Goal: Task Accomplishment & Management: Manage account settings

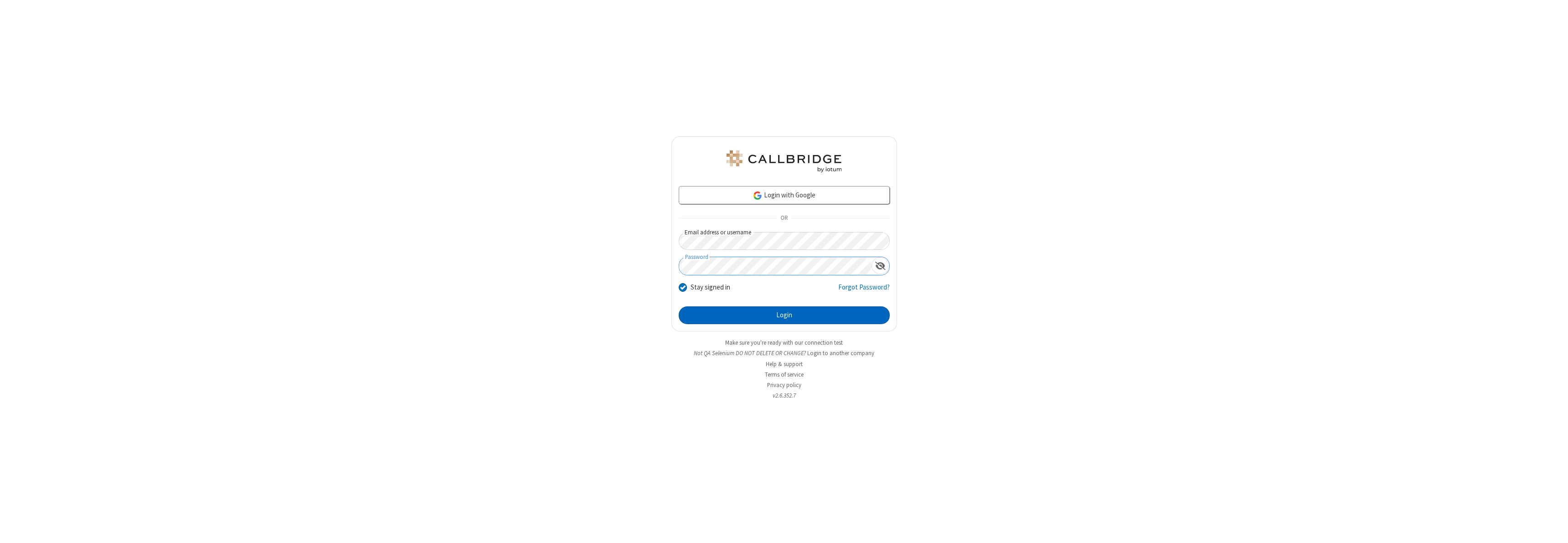
click at [784, 315] on button "Login" at bounding box center [784, 315] width 211 height 18
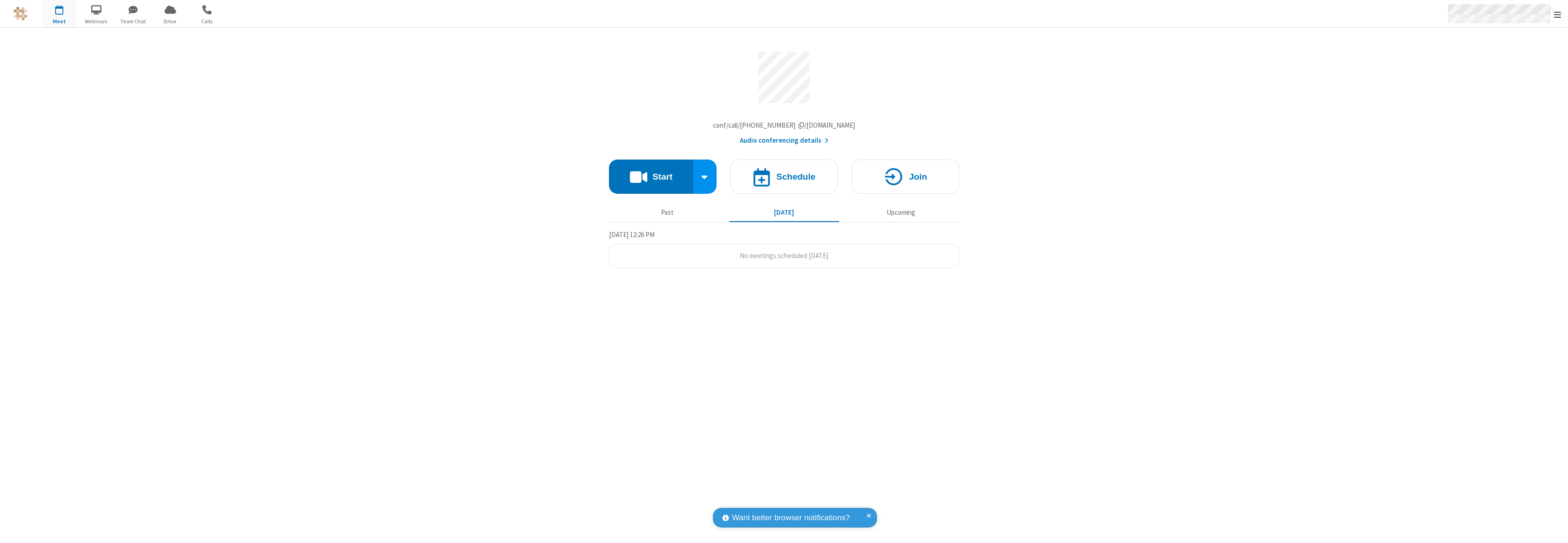
click at [1558, 14] on span "Open menu" at bounding box center [1558, 14] width 7 height 9
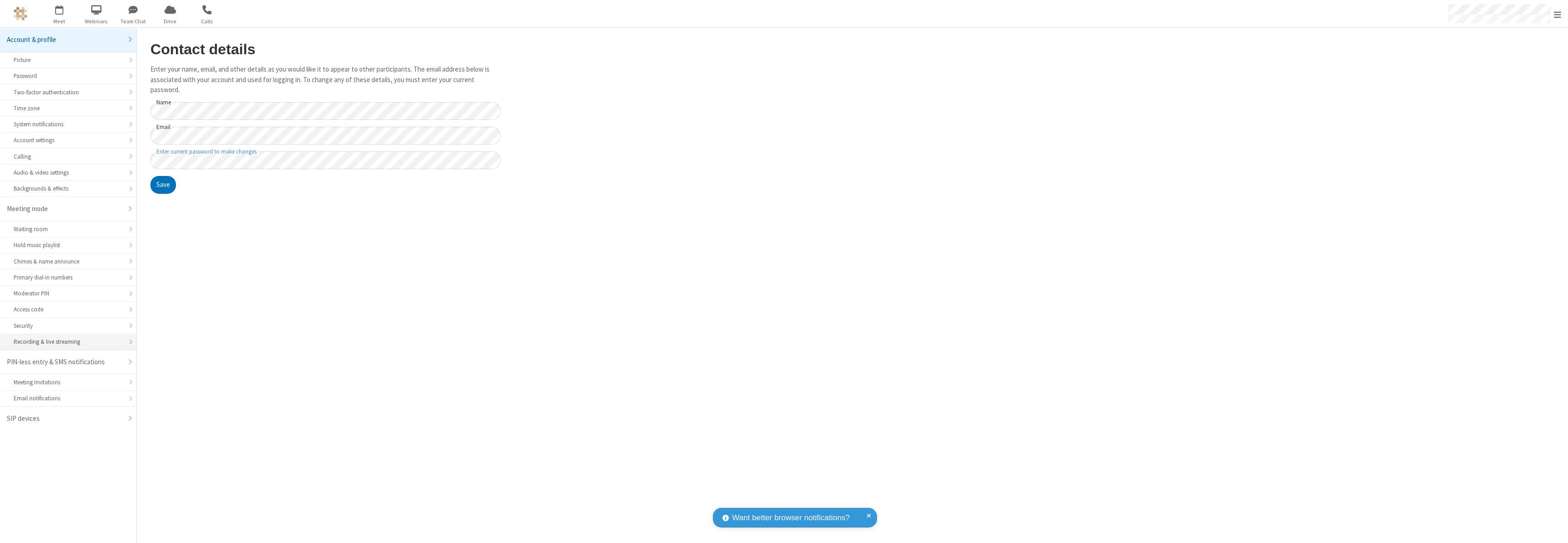
click at [68, 342] on div "Recording & live streaming" at bounding box center [68, 342] width 109 height 9
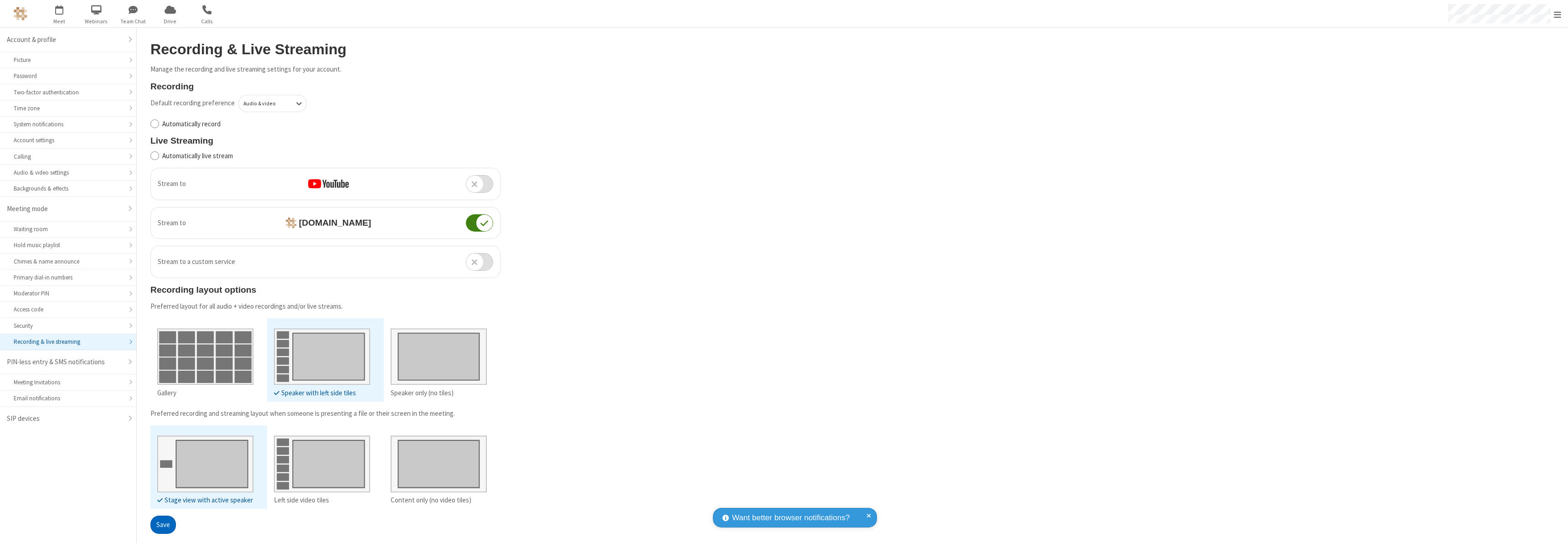
click at [163, 524] on button "Save" at bounding box center [163, 525] width 26 height 18
